Goal: Task Accomplishment & Management: Complete application form

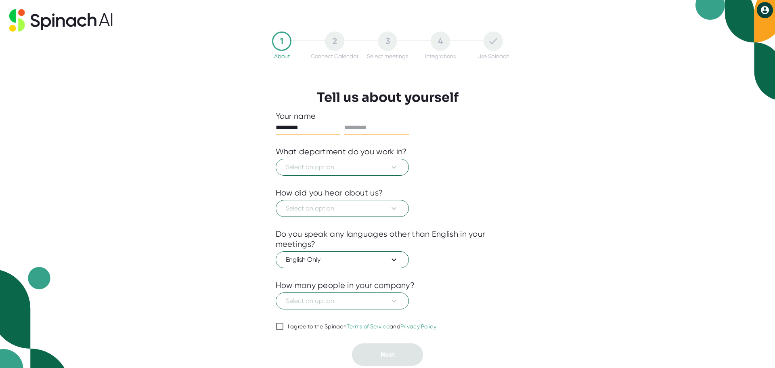
type input "*********"
click at [362, 128] on input "text" at bounding box center [376, 127] width 65 height 13
type input "*****"
click at [392, 167] on icon at bounding box center [394, 167] width 5 height 3
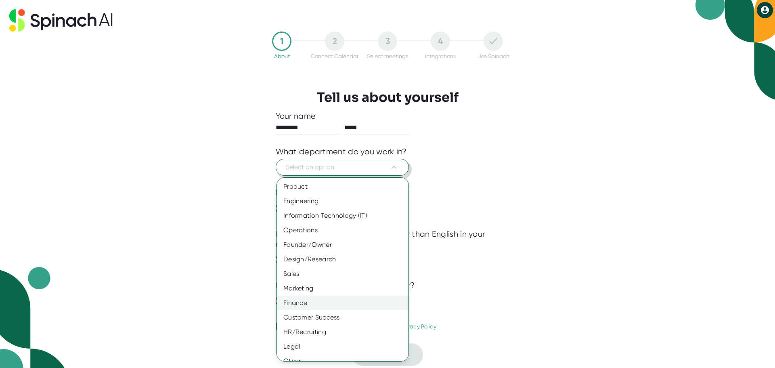
click at [308, 299] on div "Finance" at bounding box center [346, 302] width 138 height 15
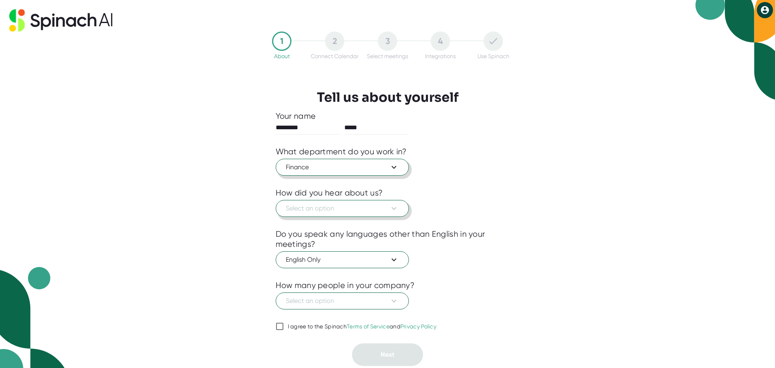
click at [392, 210] on icon at bounding box center [394, 208] width 10 height 10
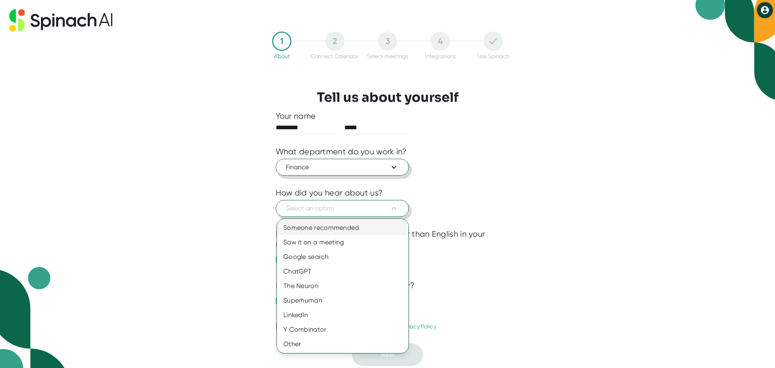
click at [357, 224] on div "Someone recommended" at bounding box center [343, 227] width 132 height 15
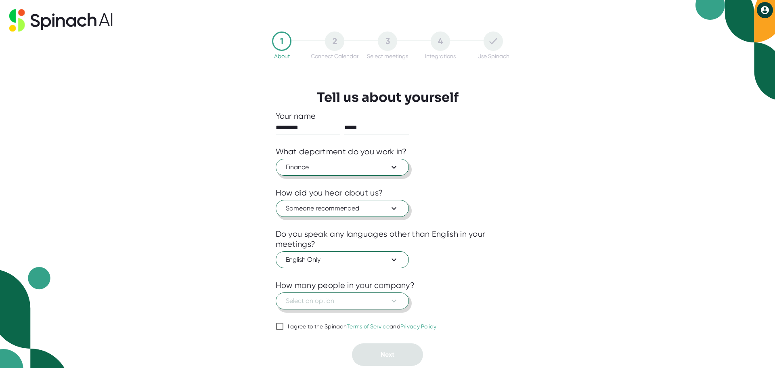
click at [396, 299] on icon at bounding box center [394, 301] width 10 height 10
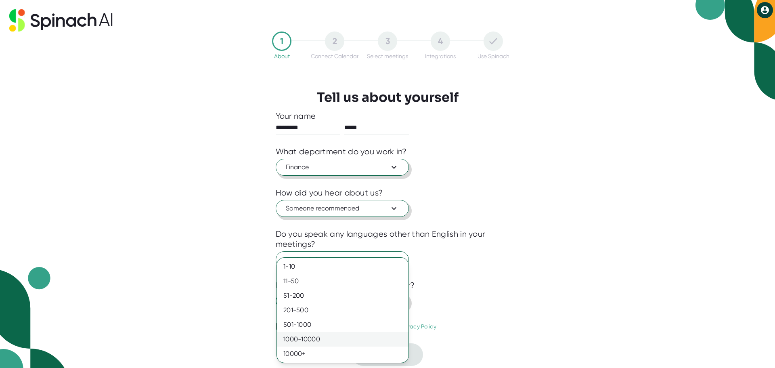
click at [319, 338] on div "1000-10000" at bounding box center [343, 339] width 132 height 15
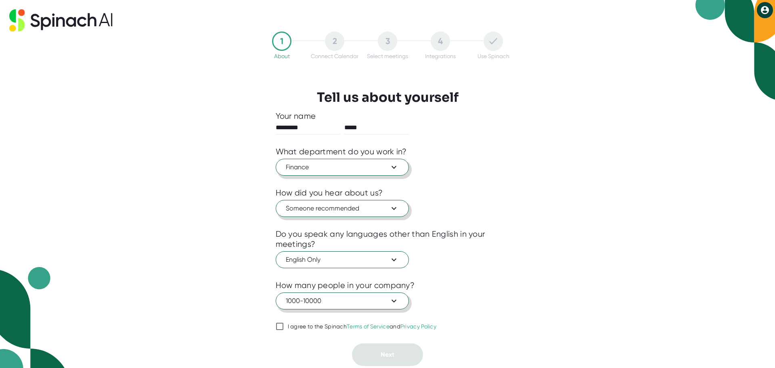
click at [280, 327] on input "I agree to the Spinach Terms of Service and Privacy Policy" at bounding box center [280, 326] width 8 height 10
checkbox input "true"
click at [407, 355] on button "Next" at bounding box center [387, 354] width 71 height 23
